Goal: Information Seeking & Learning: Learn about a topic

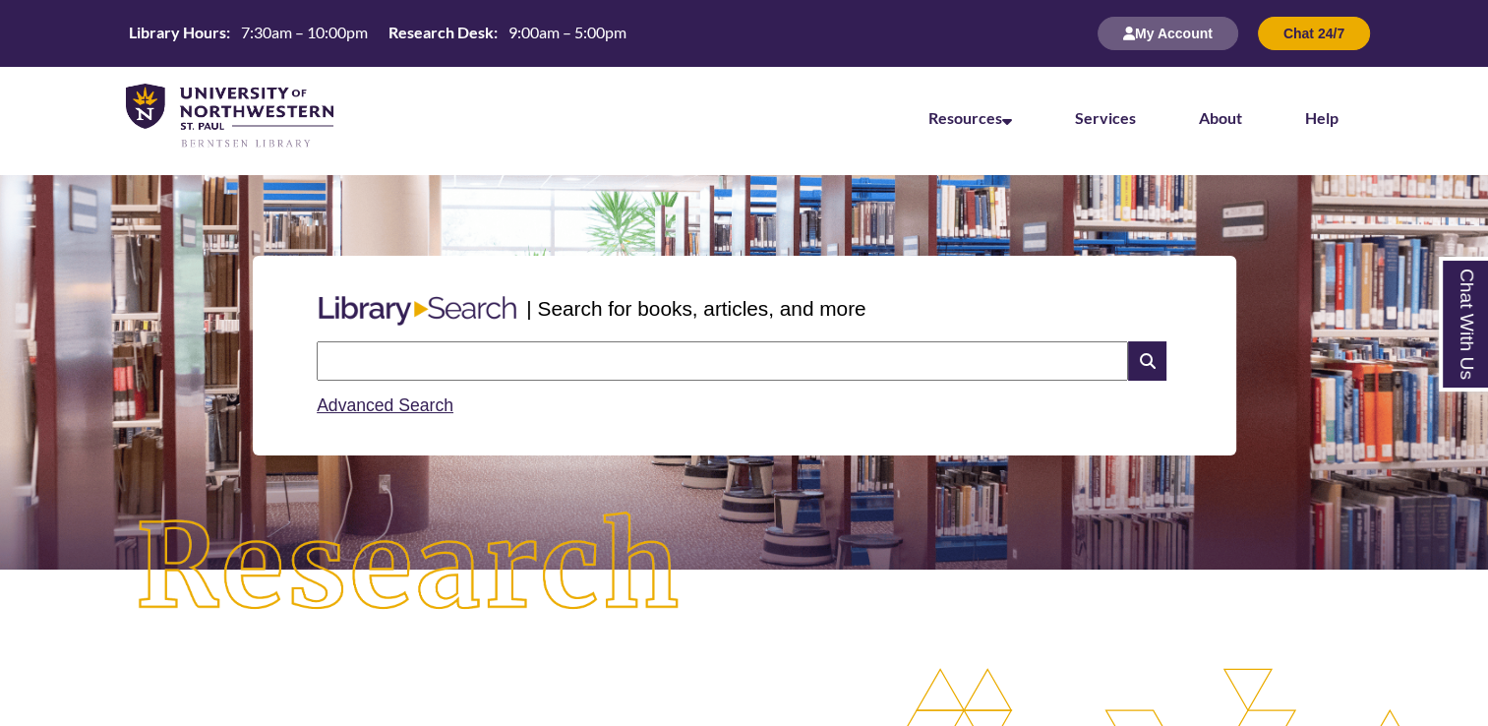
scroll to position [140, 0]
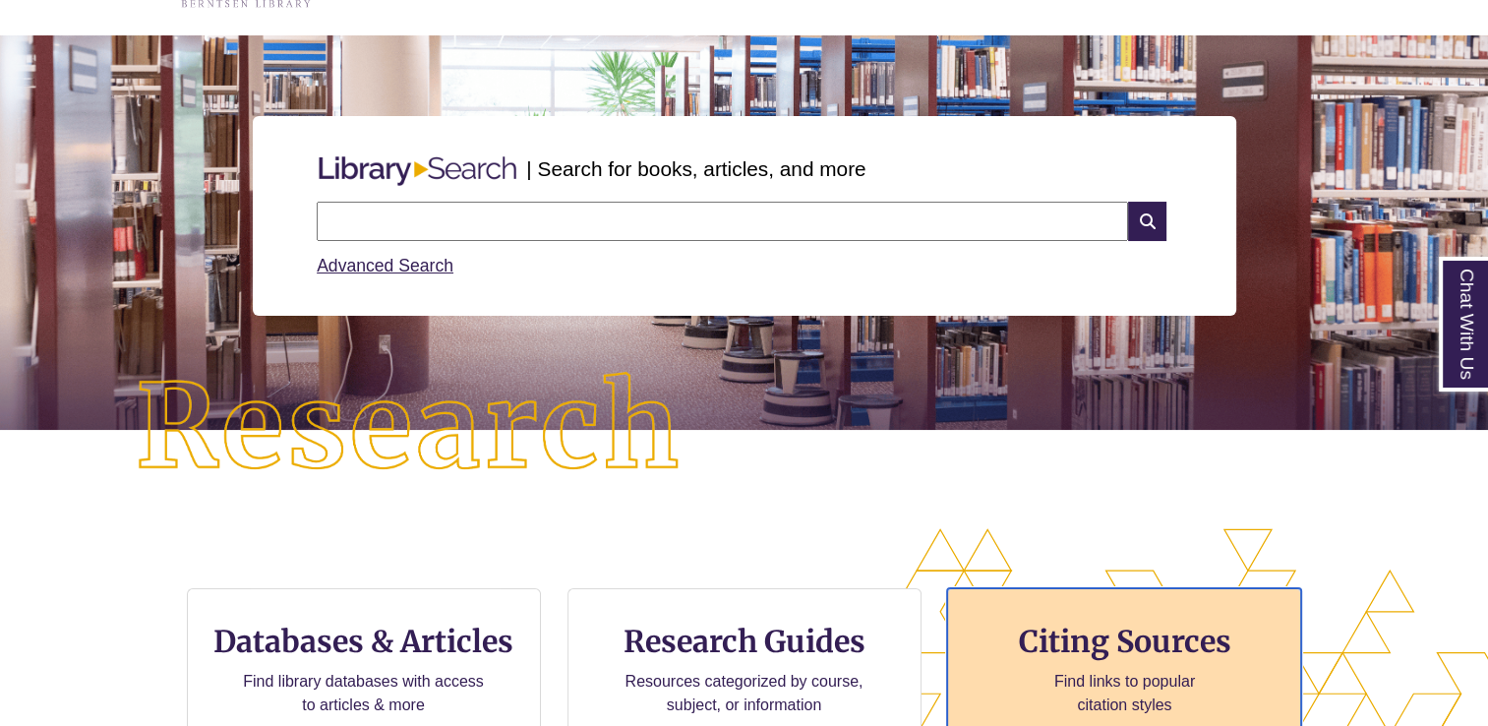
click at [1057, 617] on div "Citing Sources Find links to popular citation styles" at bounding box center [1124, 666] width 354 height 157
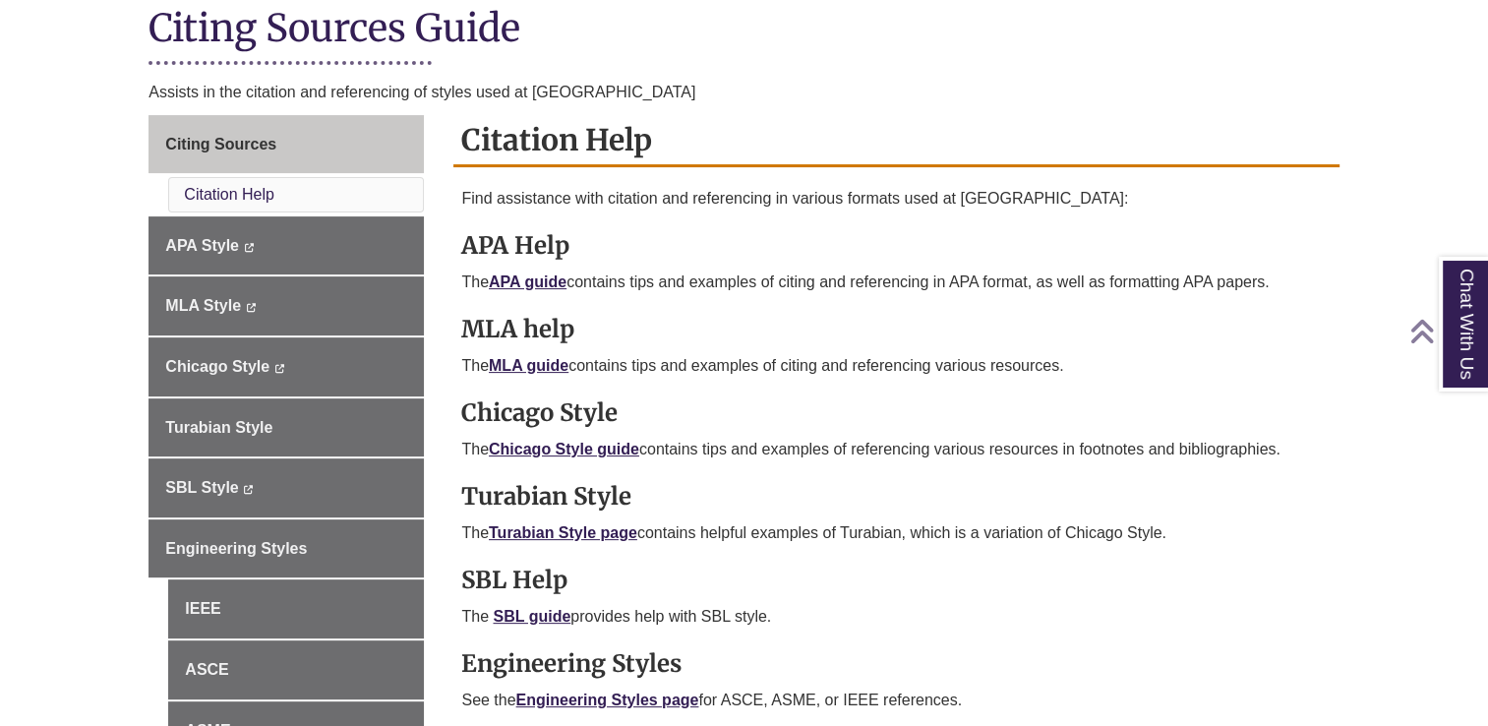
scroll to position [464, 0]
click at [545, 444] on link "Chicago Style guide" at bounding box center [564, 448] width 151 height 17
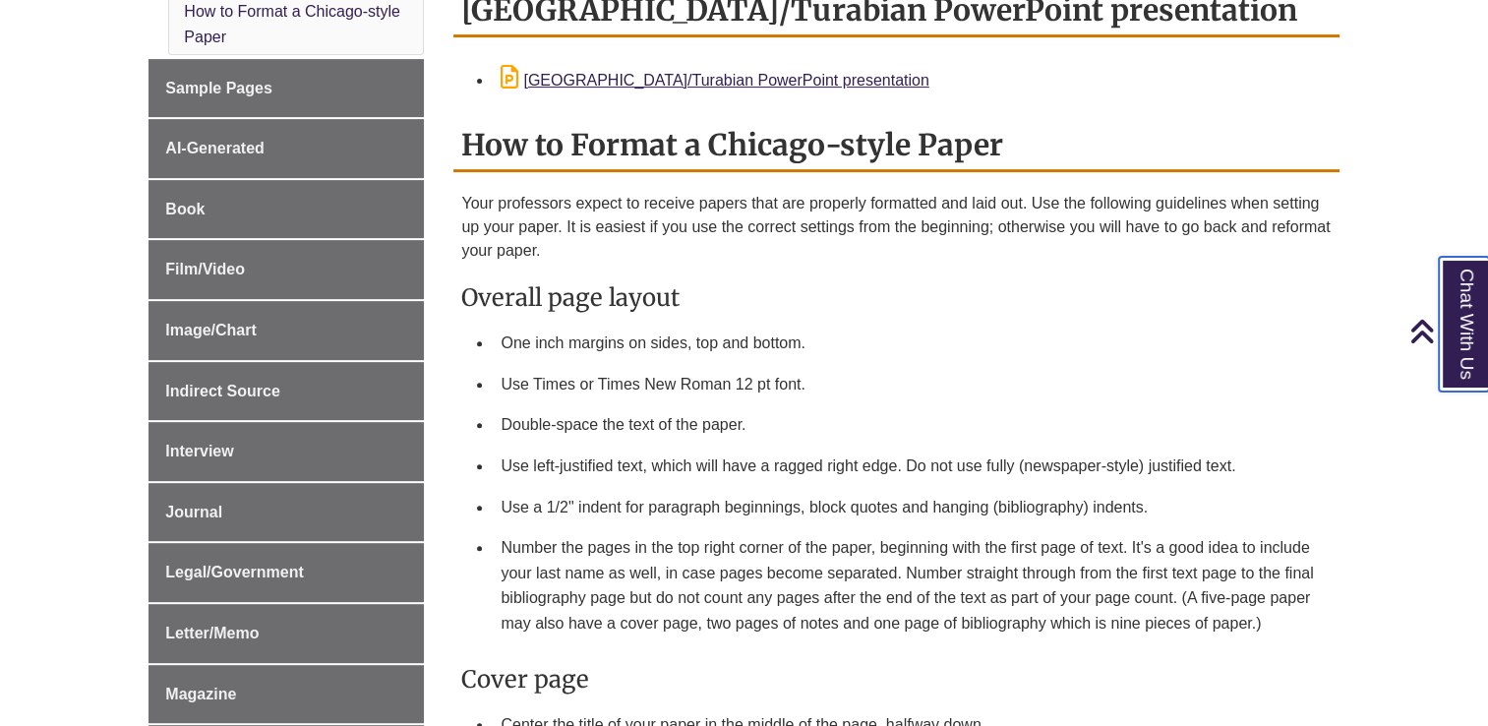
scroll to position [727, 0]
